Goal: Transaction & Acquisition: Obtain resource

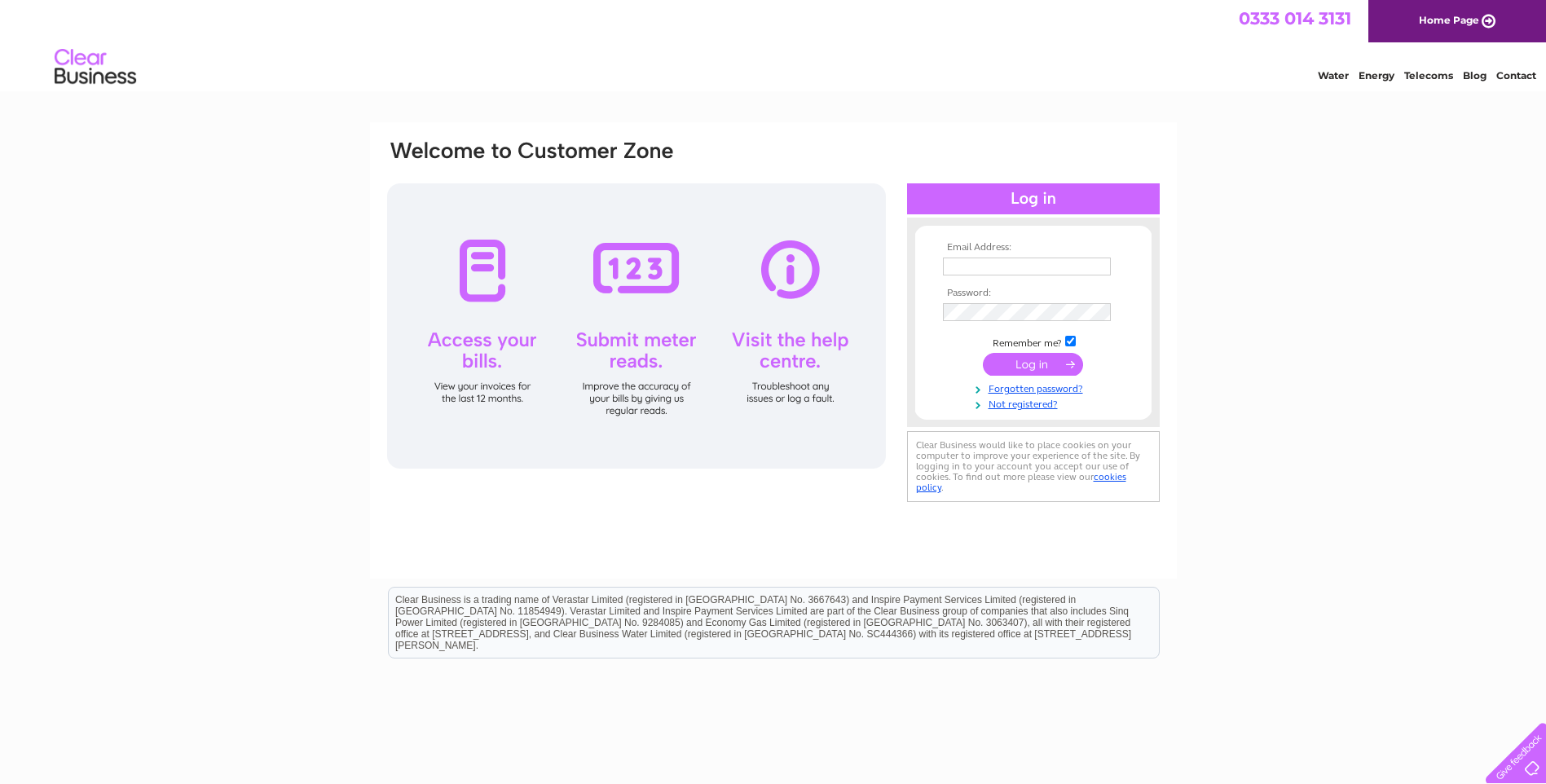
type input "Info@omalleysirishbar.co.uk"
click at [1031, 359] on input "submit" at bounding box center [1033, 365] width 100 height 23
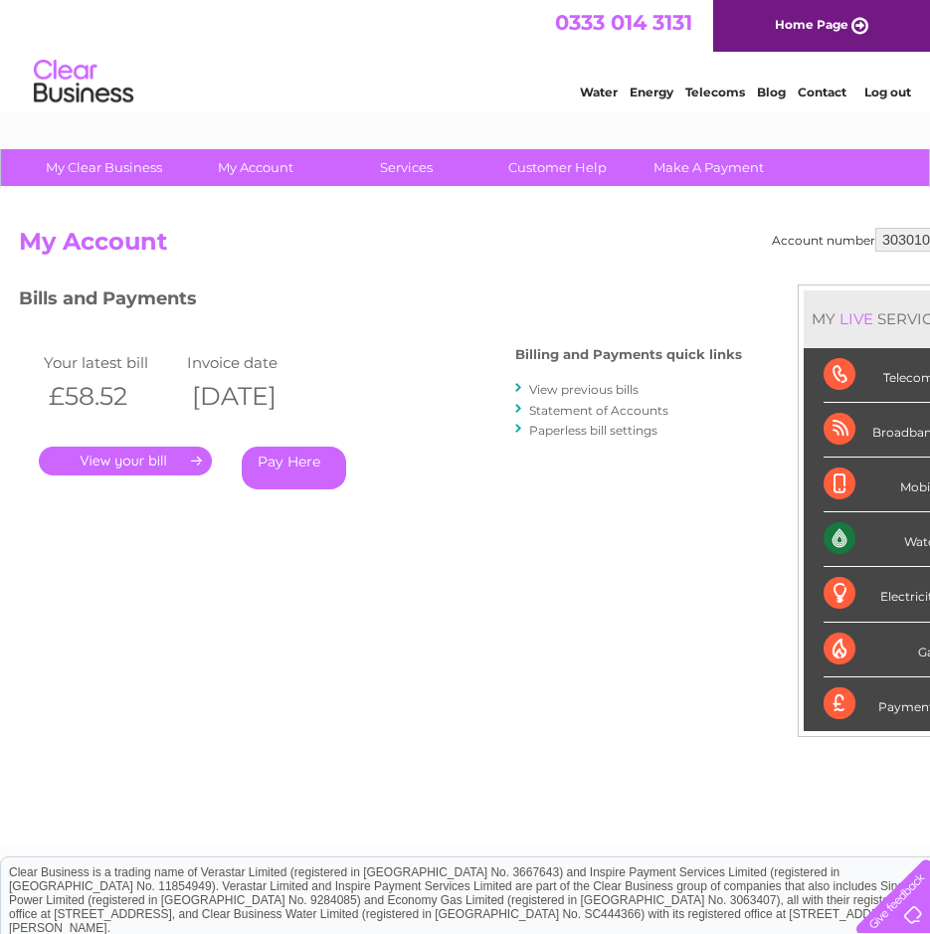
click at [97, 453] on link "." at bounding box center [125, 460] width 173 height 29
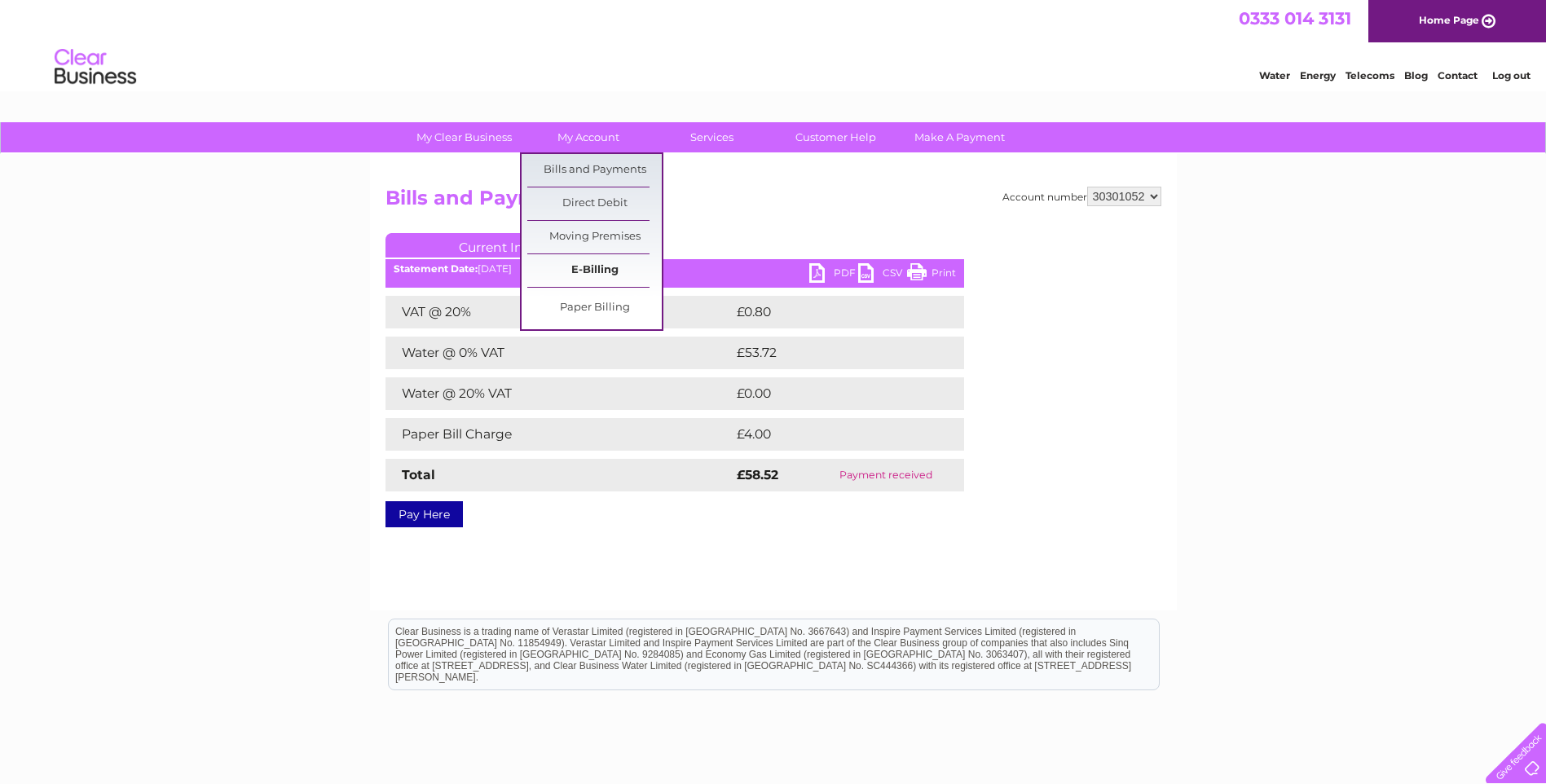
click at [600, 269] on link "E-Billing" at bounding box center [594, 270] width 134 height 33
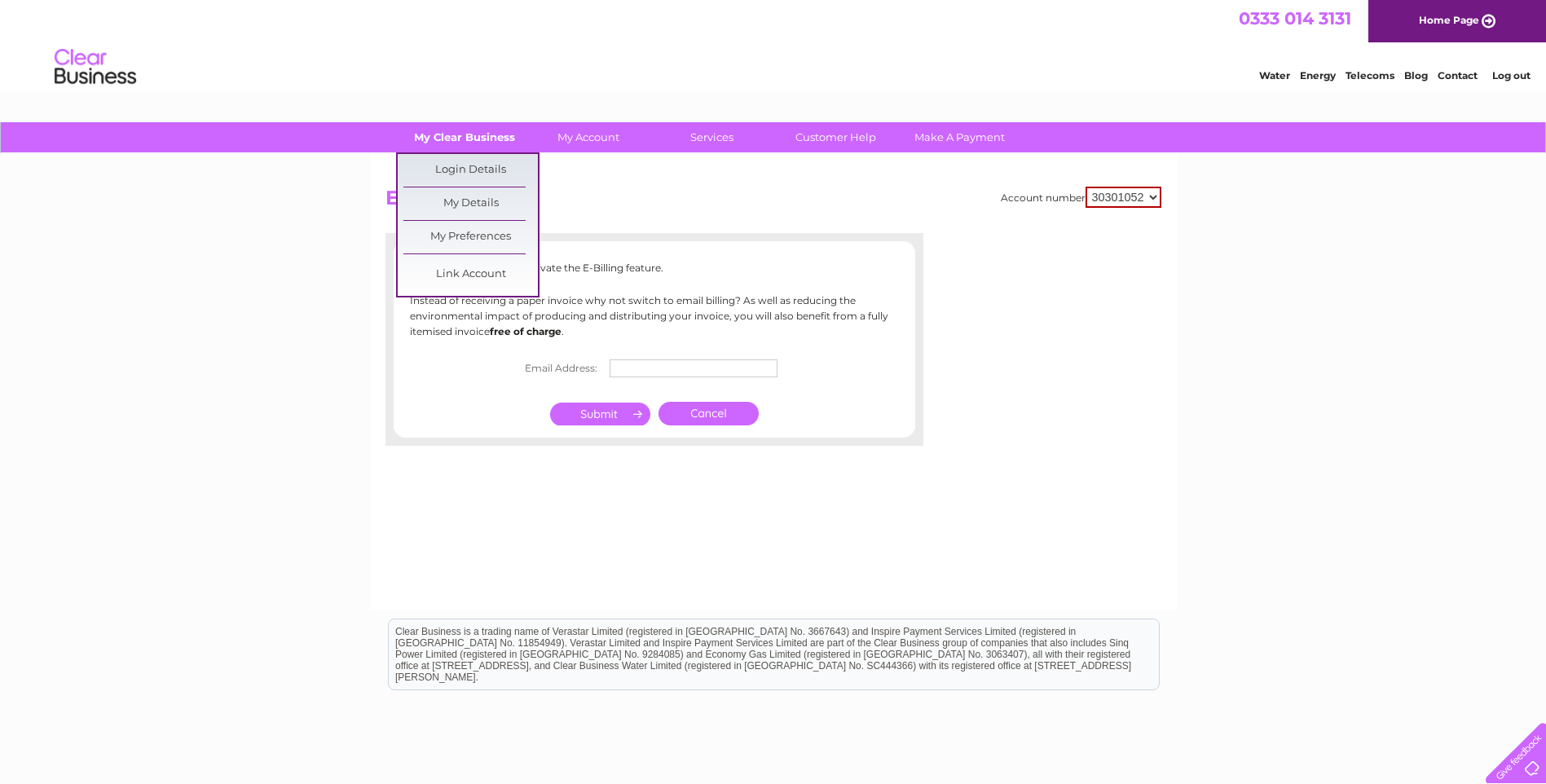
click at [490, 137] on link "My Clear Business" at bounding box center [464, 137] width 134 height 30
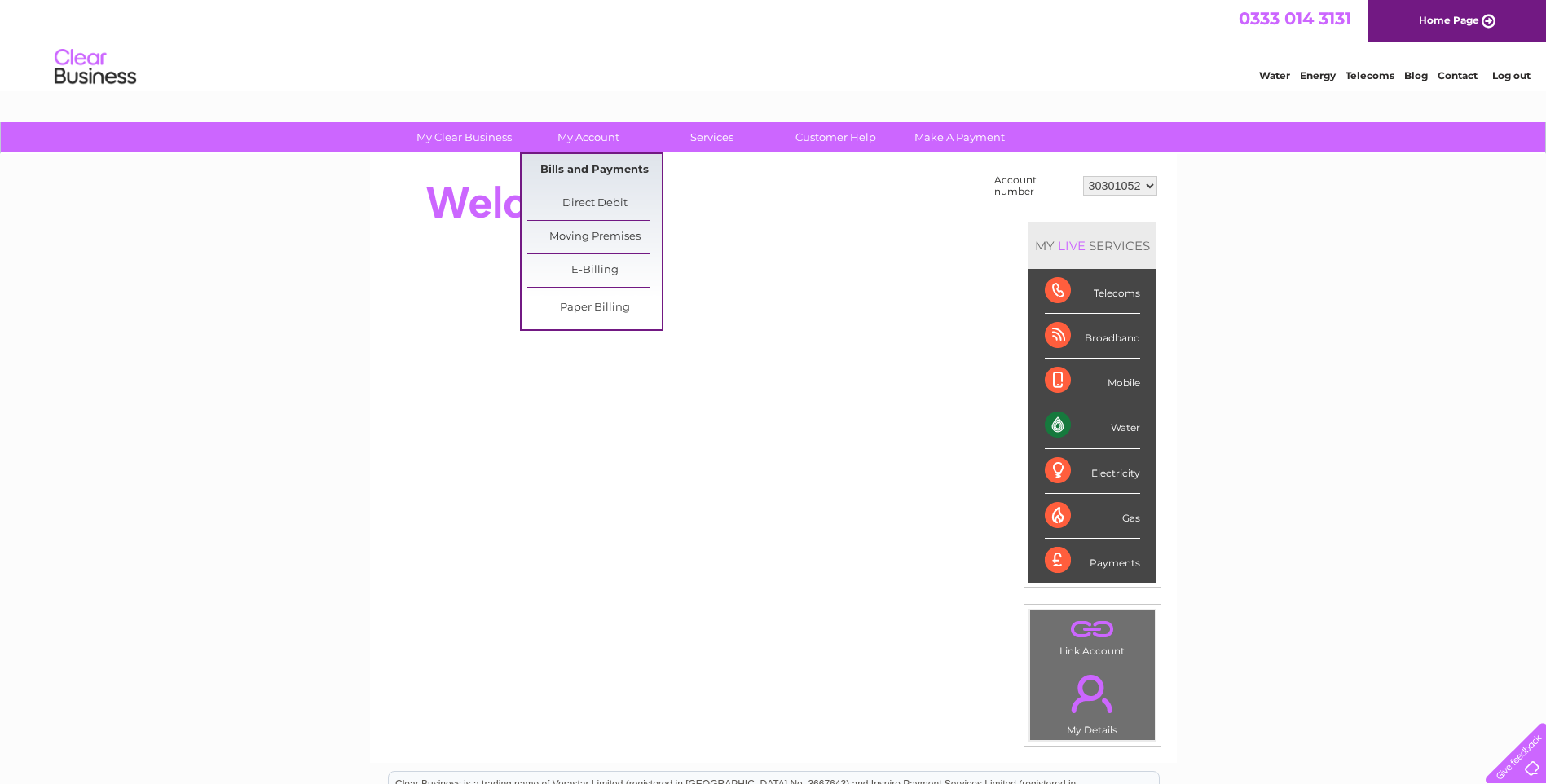
click at [617, 159] on link "Bills and Payments" at bounding box center [594, 170] width 134 height 33
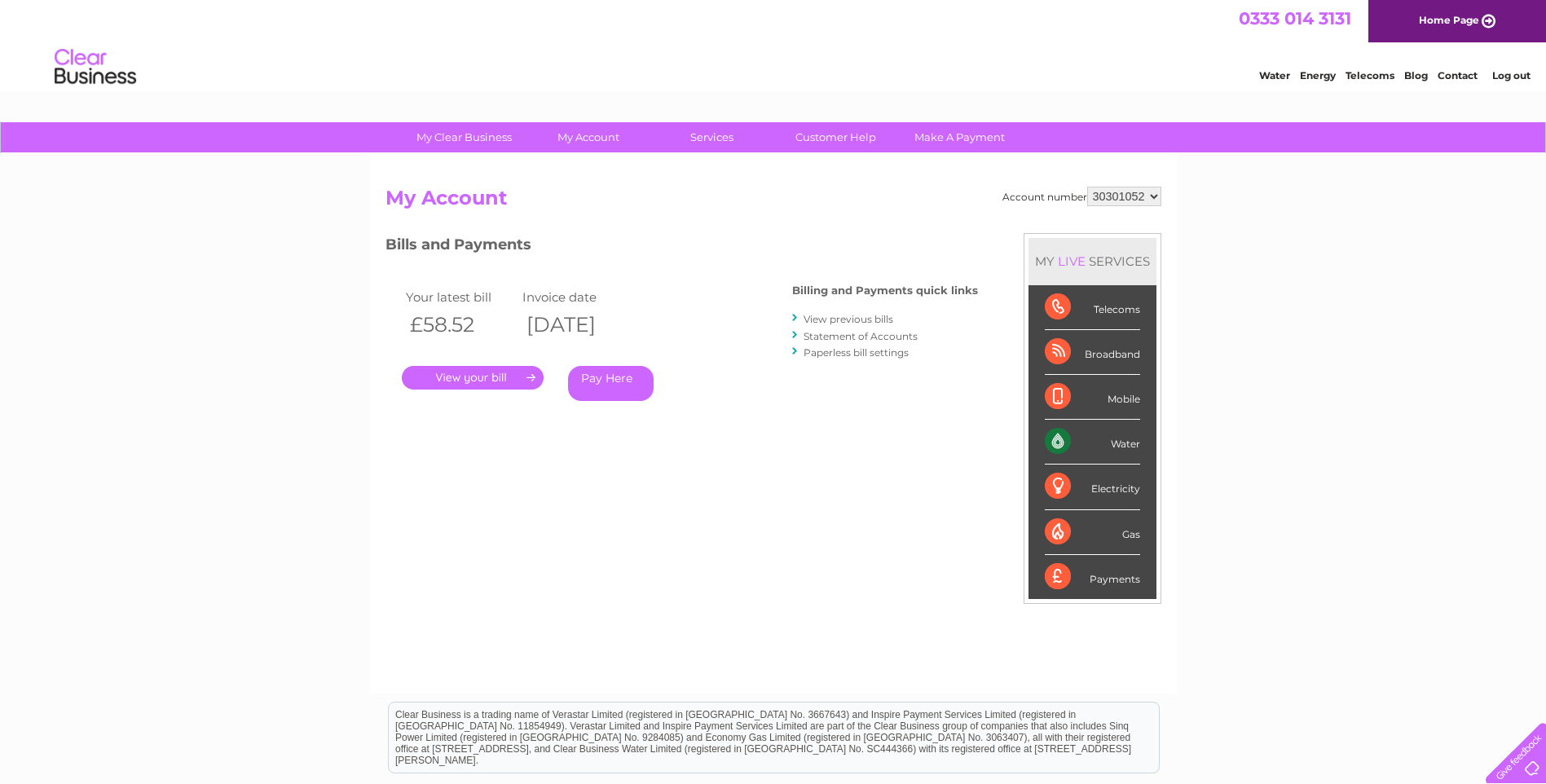
click at [864, 318] on link "View previous bills" at bounding box center [848, 319] width 89 height 12
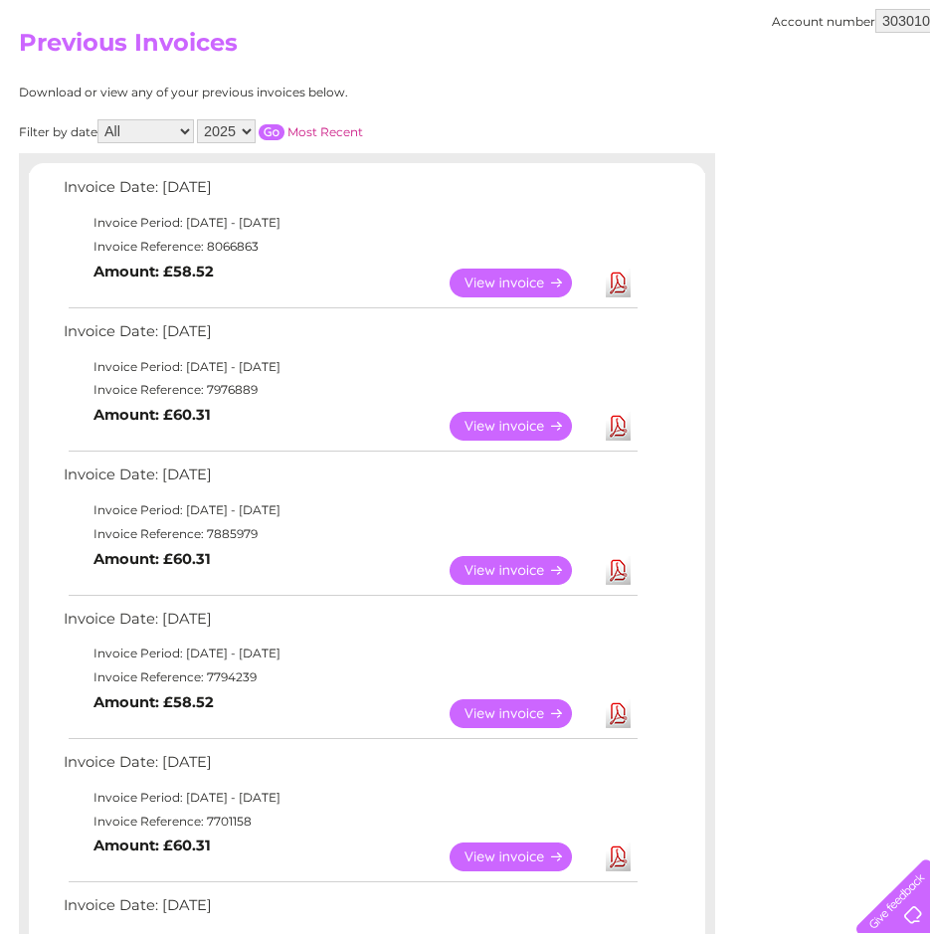
click at [619, 437] on link "Download" at bounding box center [618, 426] width 25 height 29
drag, startPoint x: 827, startPoint y: 450, endPoint x: 754, endPoint y: 450, distance: 73.6
click at [827, 450] on div "Account number 30301052 Previous Invoices Download or view any of your previous…" at bounding box center [492, 774] width 984 height 1570
click at [621, 427] on link "Download" at bounding box center [618, 426] width 25 height 29
